Goal: Information Seeking & Learning: Learn about a topic

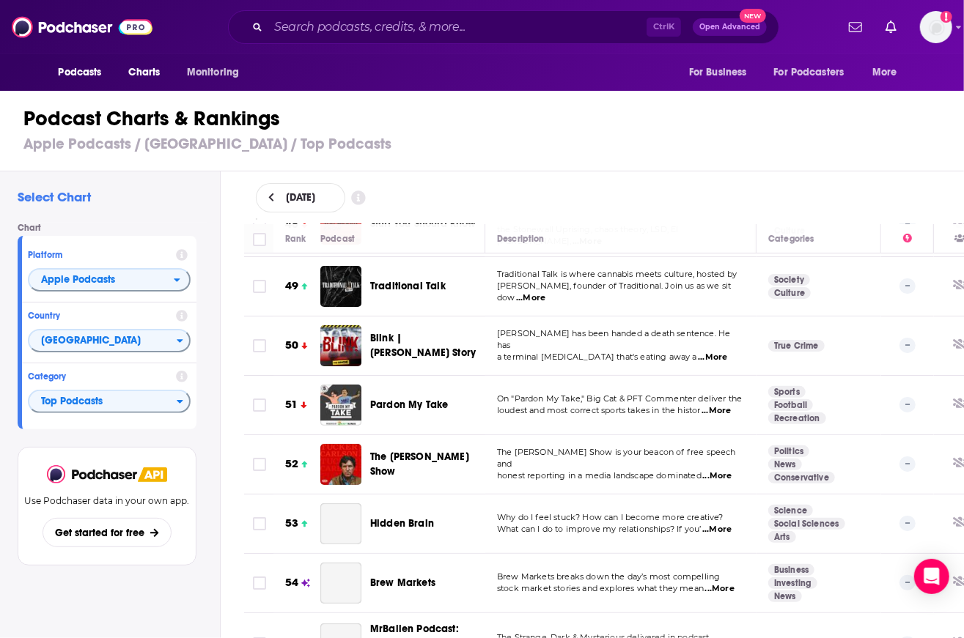
scroll to position [2931, 0]
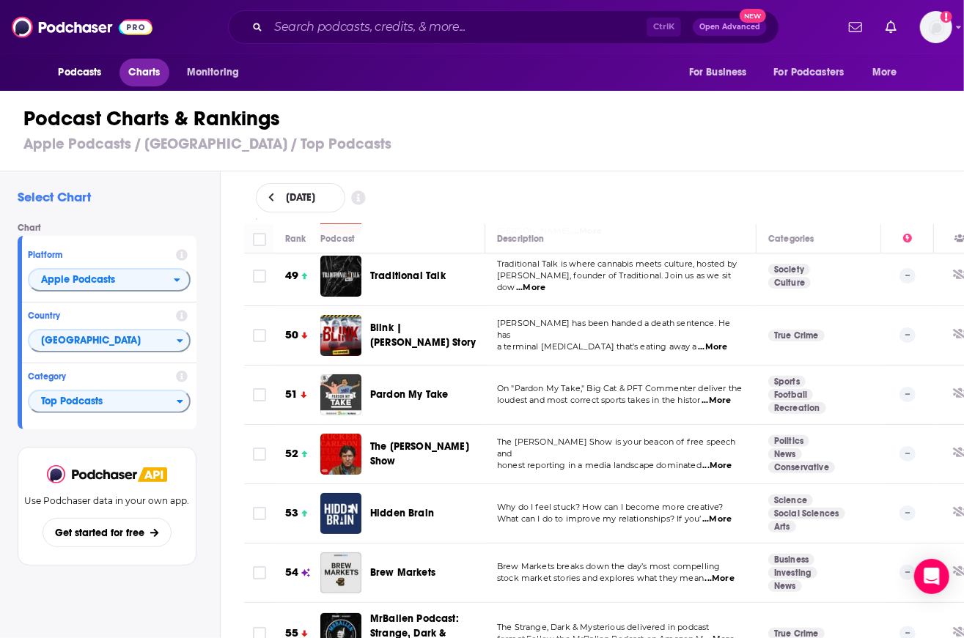
click at [158, 75] on span "Charts" at bounding box center [145, 72] width 32 height 21
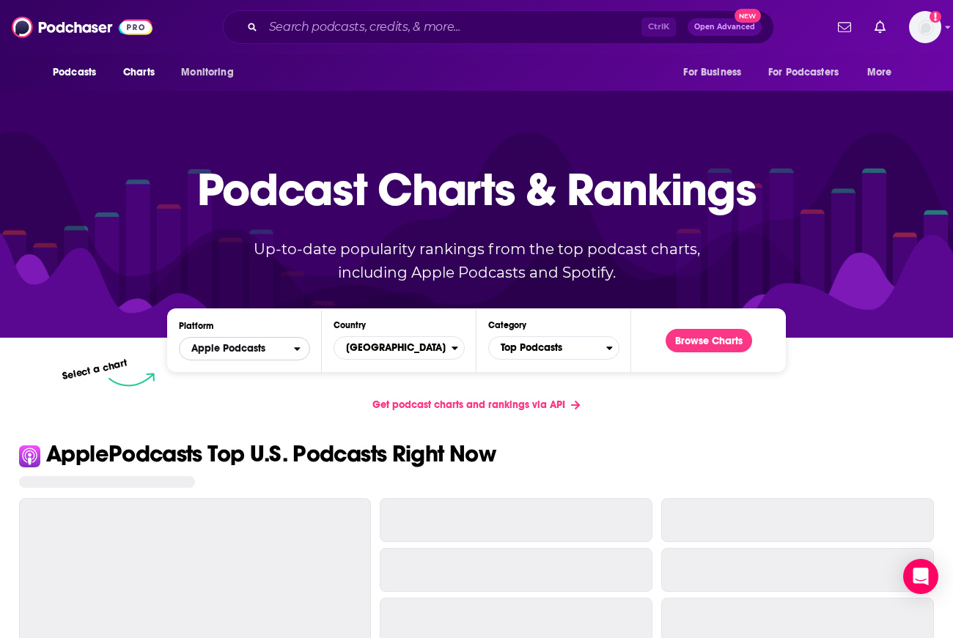
click at [240, 347] on span "Apple Podcasts" at bounding box center [228, 349] width 74 height 10
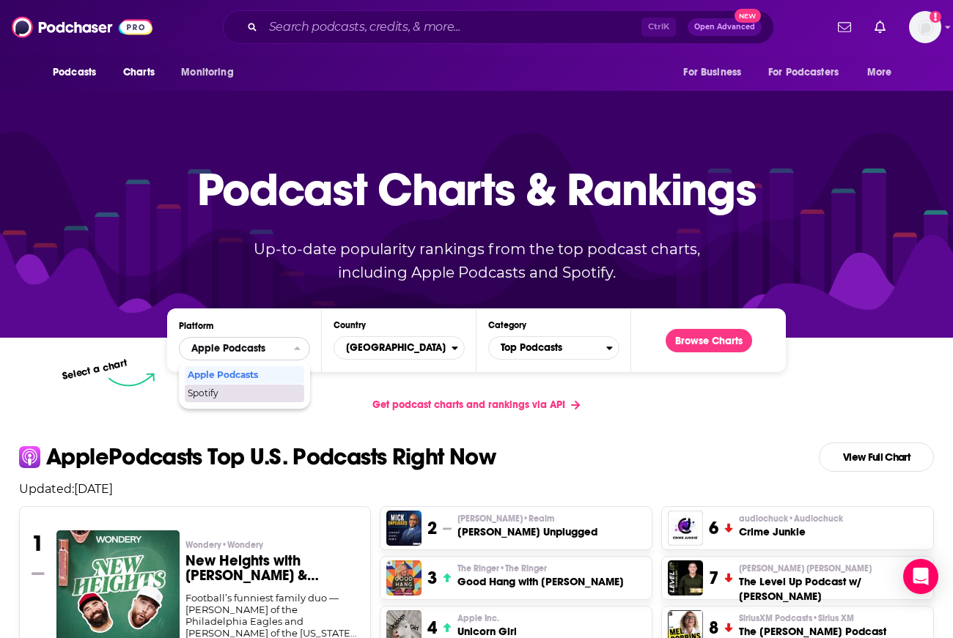
click at [235, 394] on span "Spotify" at bounding box center [244, 393] width 112 height 9
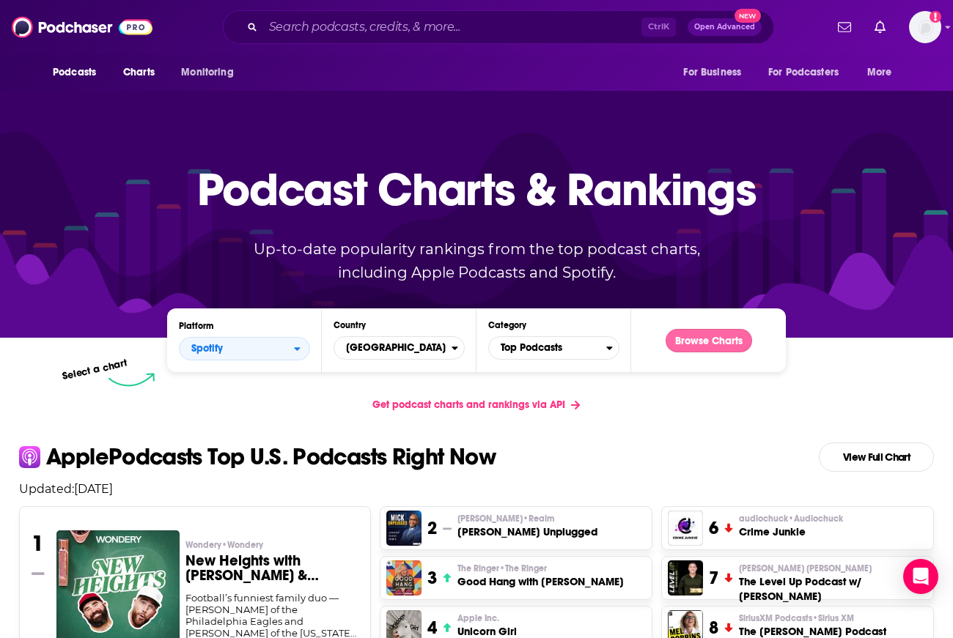
click at [712, 339] on button "Browse Charts" at bounding box center [708, 340] width 86 height 23
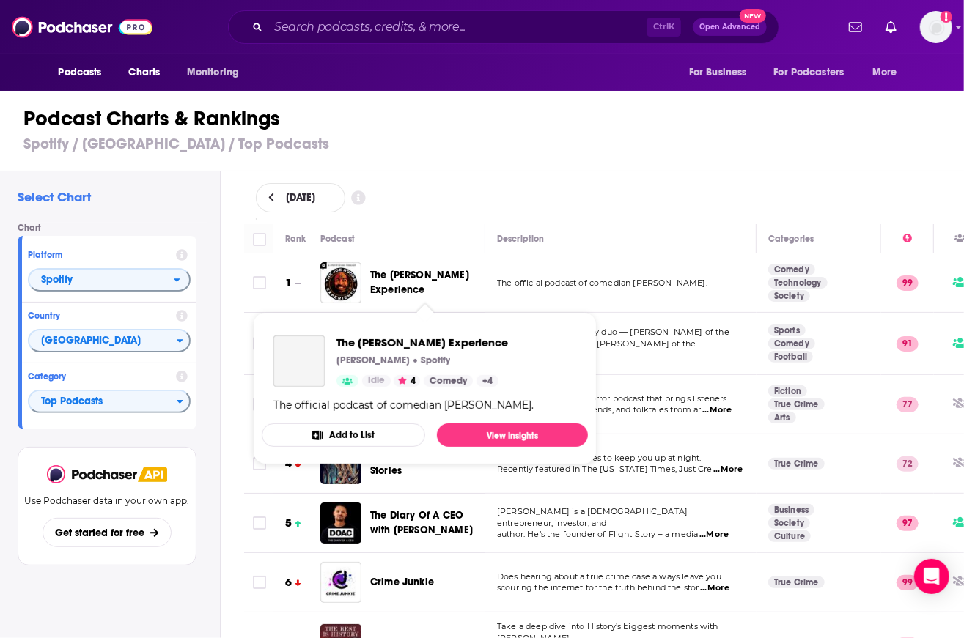
click at [575, 146] on h3 "Spotify / [GEOGRAPHIC_DATA] / Top Podcasts" at bounding box center [487, 144] width 929 height 18
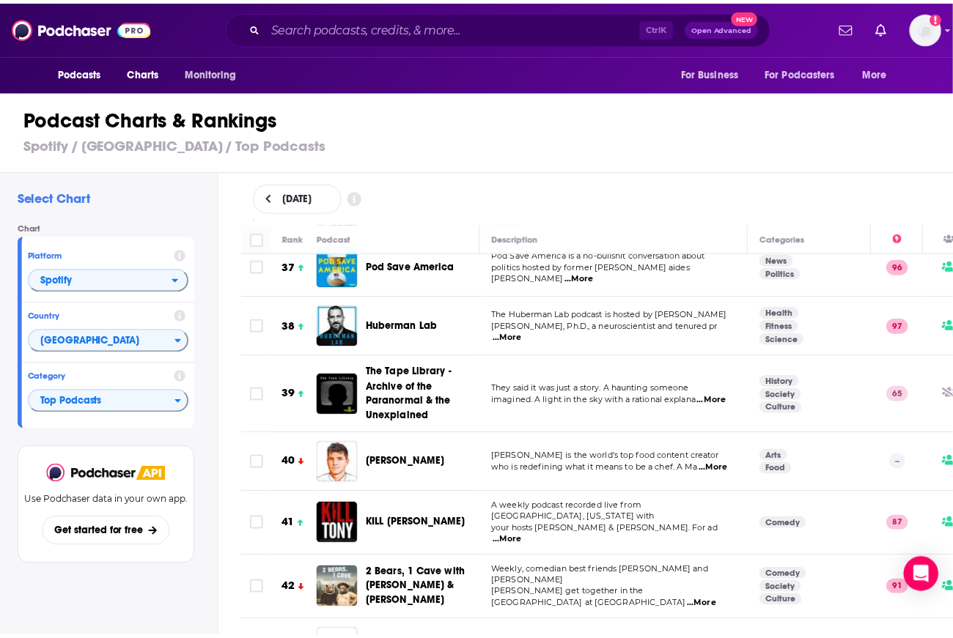
scroll to position [2198, 0]
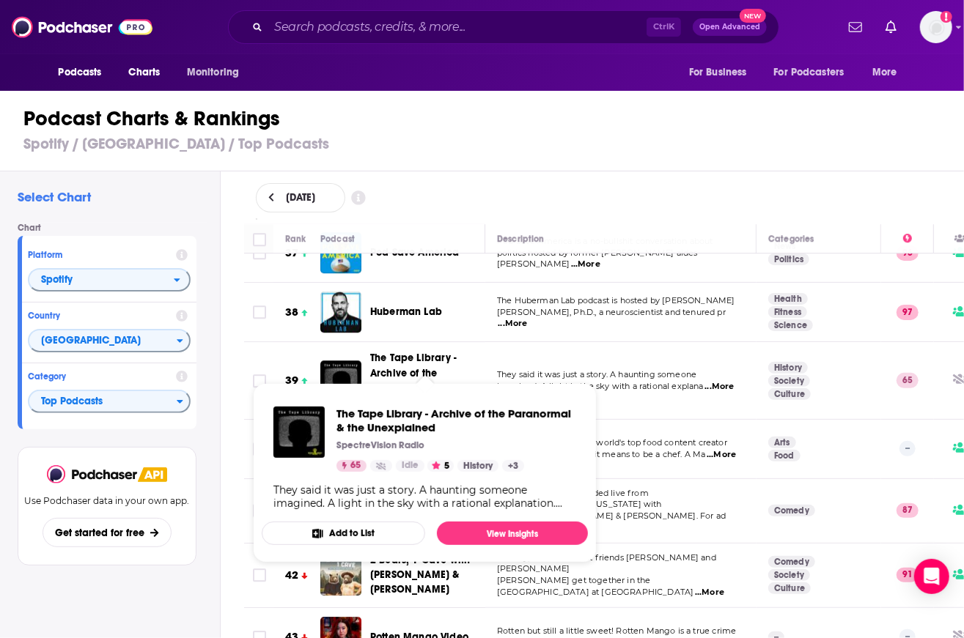
click at [404, 352] on span "The Tape Library - Archive of the Paranormal & the Unexplained" at bounding box center [413, 380] width 86 height 56
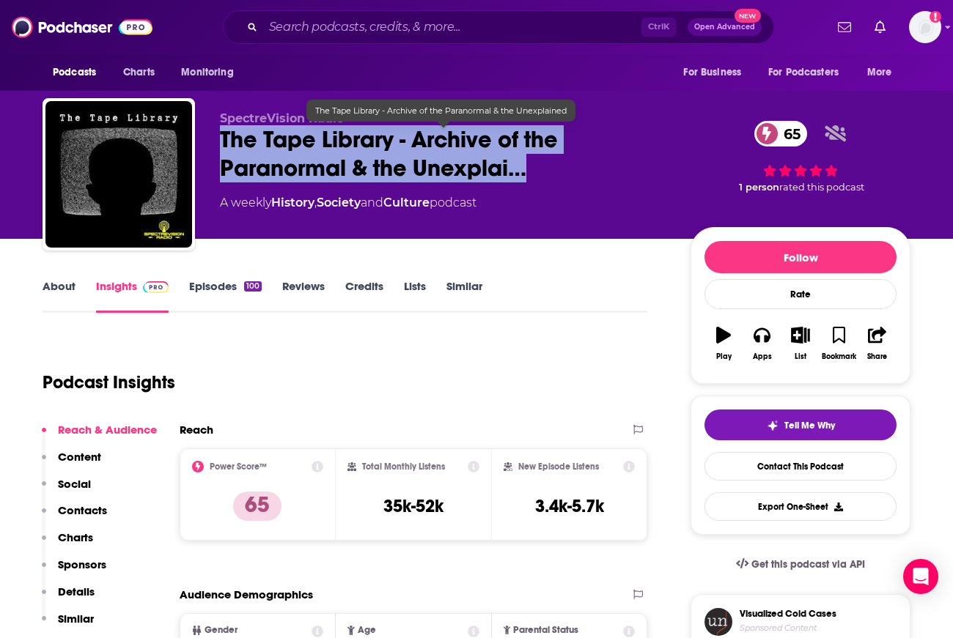
drag, startPoint x: 220, startPoint y: 137, endPoint x: 542, endPoint y: 181, distance: 325.4
click at [542, 181] on span "The Tape Library - Archive of the Paranormal & the Unexplai…" at bounding box center [443, 153] width 447 height 57
copy h2 "The Tape Library - Archive of the Paranormal & the Unexplai…"
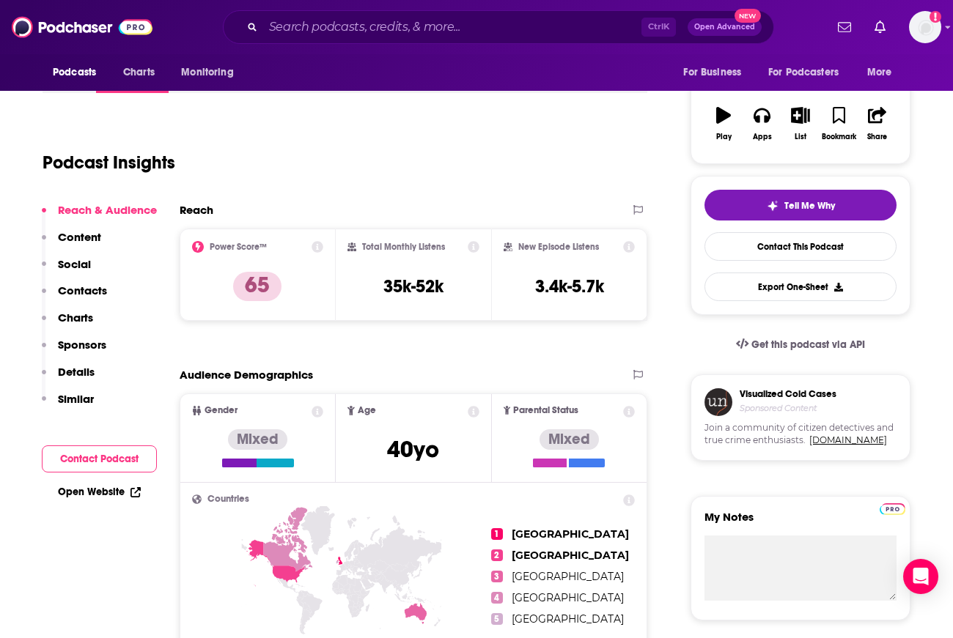
click at [76, 311] on p "Charts" at bounding box center [75, 318] width 35 height 14
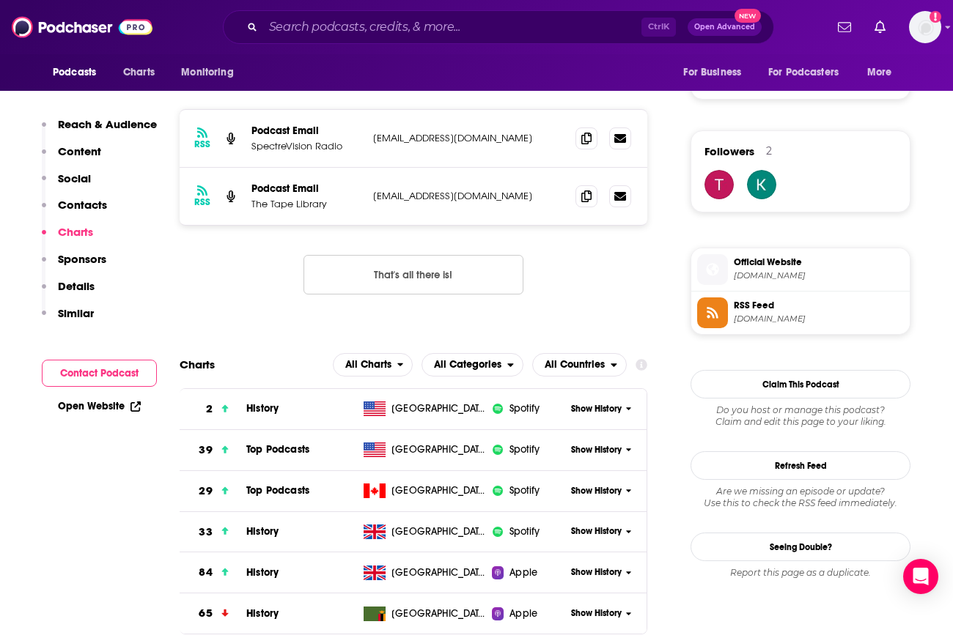
scroll to position [1266, 0]
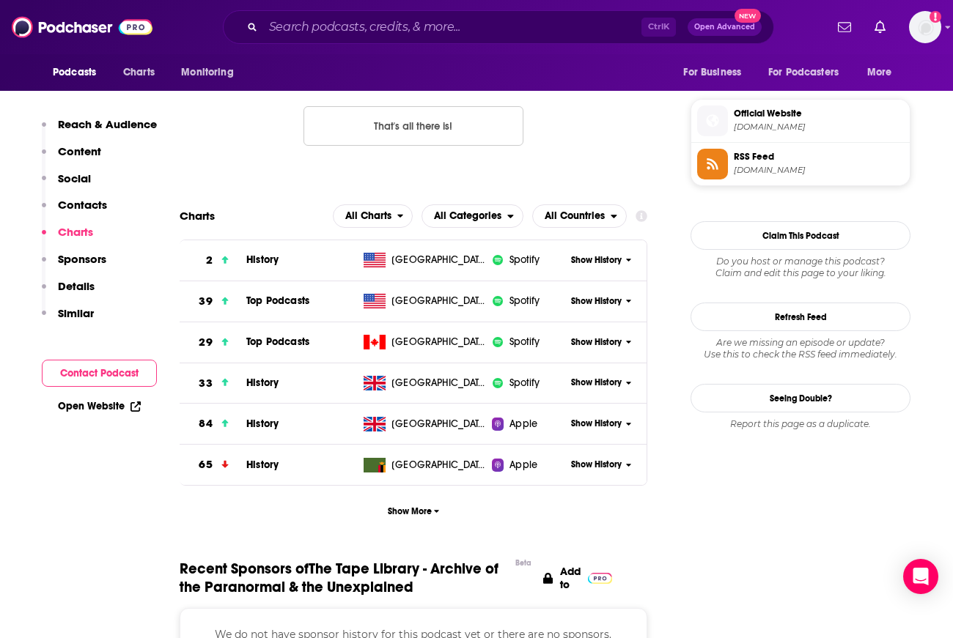
click at [616, 297] on span "Show History" at bounding box center [596, 301] width 51 height 12
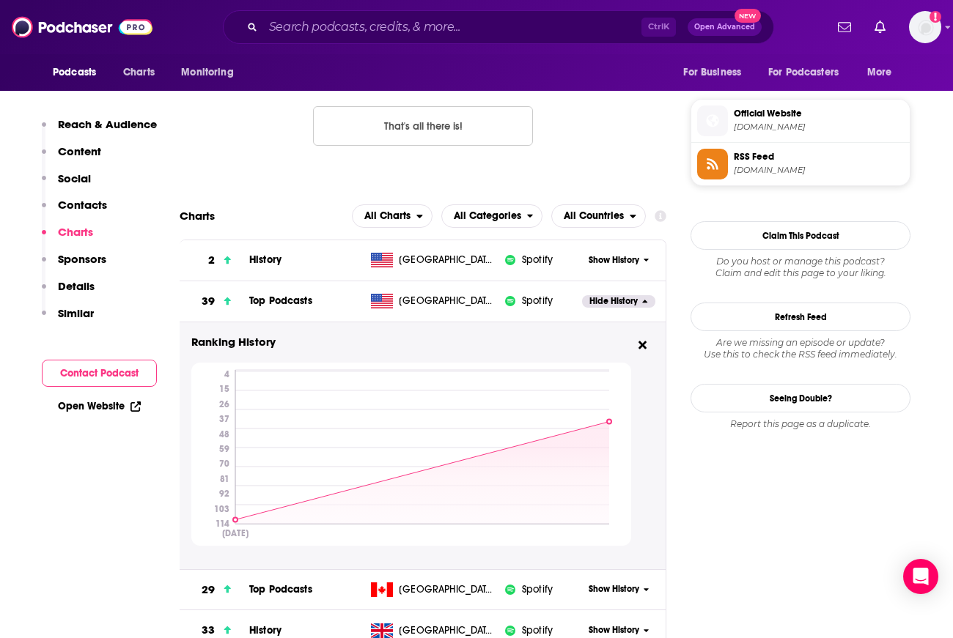
click at [249, 117] on div "RSS Podcast Email SpectreVision Radio [EMAIL_ADDRESS][DOMAIN_NAME] [EMAIL_ADDRE…" at bounding box center [423, 64] width 487 height 209
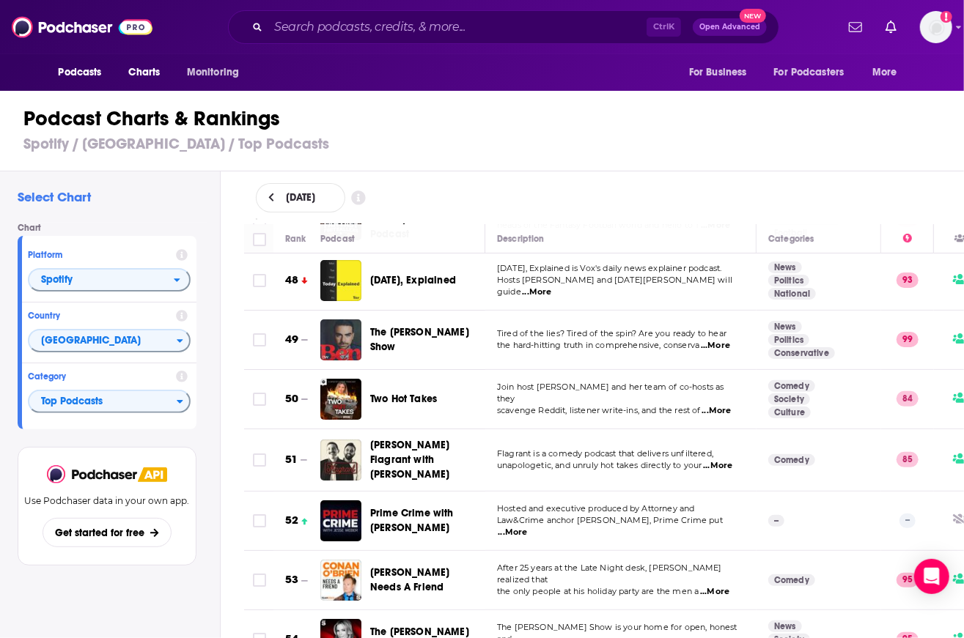
scroll to position [2785, 0]
